Goal: Check status: Check status

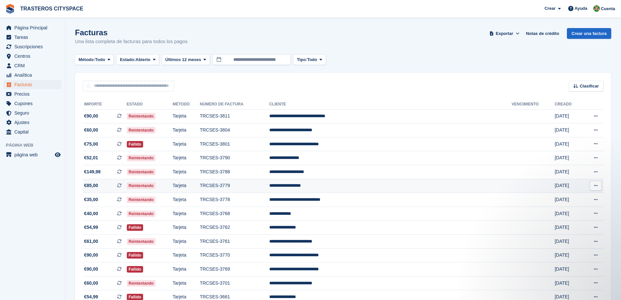
click at [252, 187] on td "TRCSES-3779" at bounding box center [234, 186] width 69 height 14
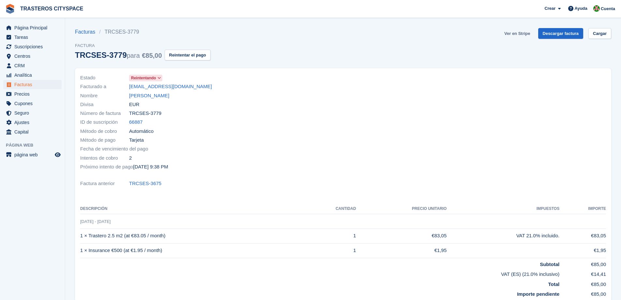
click at [520, 36] on link "Ver en Stripe" at bounding box center [517, 33] width 31 height 11
